Goal: Task Accomplishment & Management: Use online tool/utility

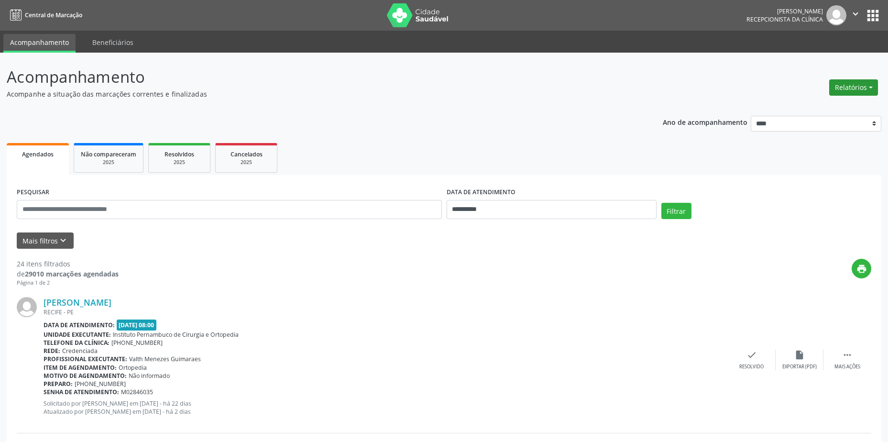
click at [855, 87] on button "Relatórios" at bounding box center [854, 87] width 49 height 16
click at [832, 108] on link "Agendamentos" at bounding box center [827, 107] width 103 height 13
select select "*"
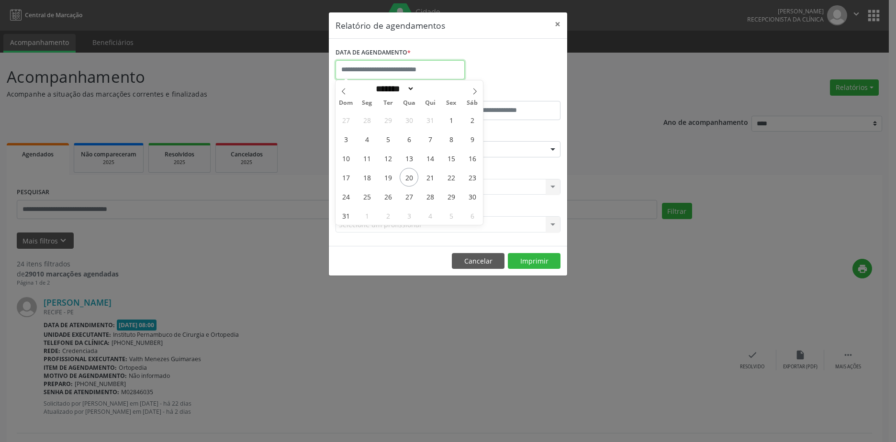
click at [437, 69] on input "text" at bounding box center [399, 69] width 129 height 19
click at [427, 176] on span "21" at bounding box center [430, 177] width 19 height 19
type input "**********"
click at [427, 176] on span "21" at bounding box center [430, 177] width 19 height 19
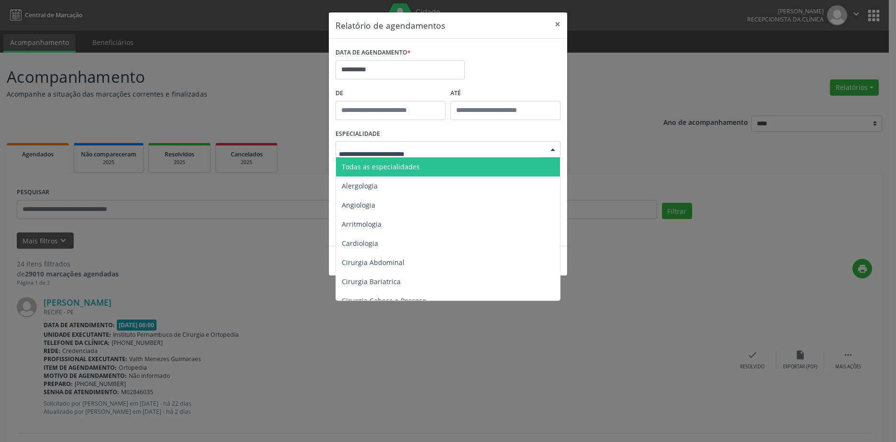
click at [468, 144] on div at bounding box center [447, 149] width 225 height 16
click at [453, 163] on span "Todas as especialidades" at bounding box center [448, 166] width 225 height 19
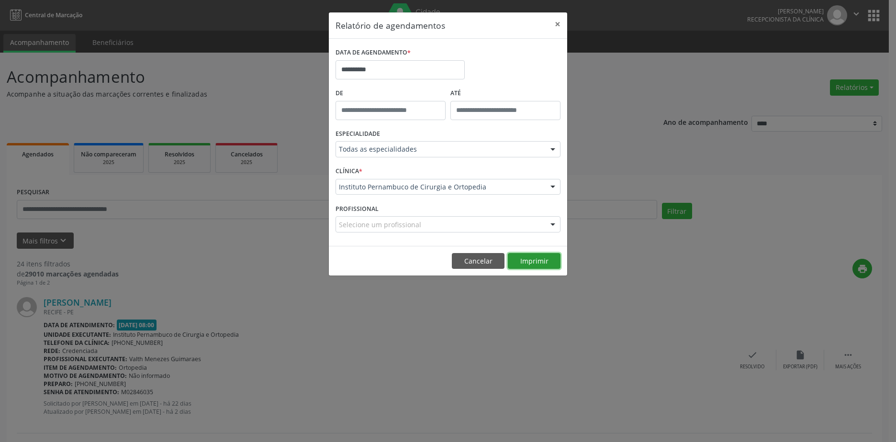
click at [529, 260] on button "Imprimir" at bounding box center [534, 261] width 53 height 16
